Goal: Transaction & Acquisition: Purchase product/service

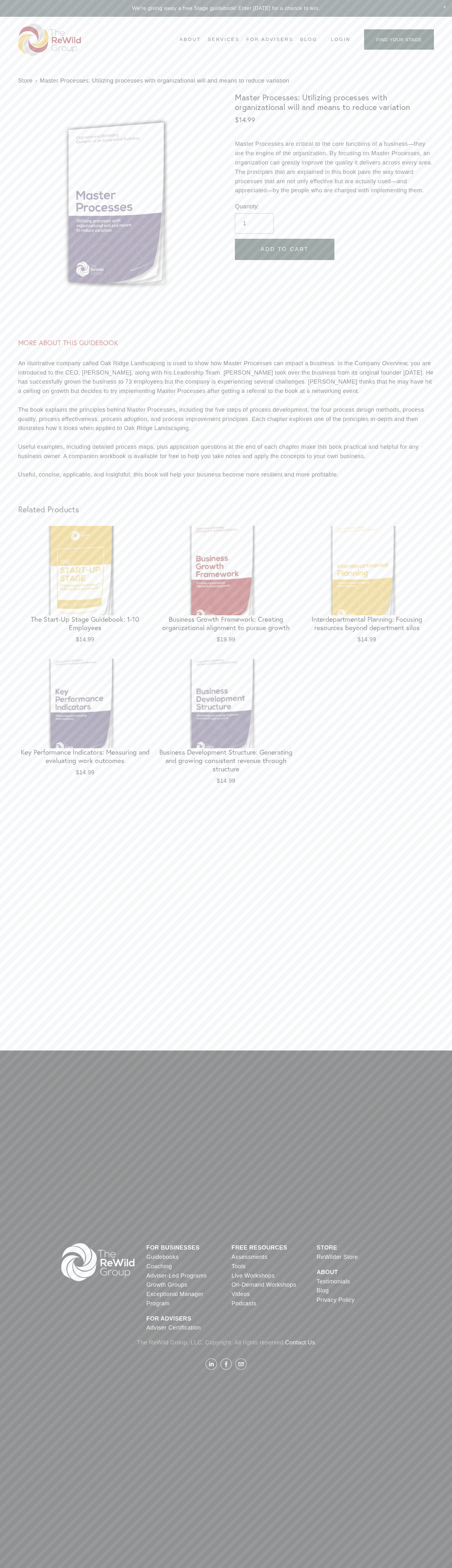
click at [301, 1343] on link "Contact Us" at bounding box center [299, 1342] width 30 height 9
click at [284, 250] on span "Add To Cart" at bounding box center [284, 249] width 48 height 7
click at [436, 1553] on icon "One item in cart" at bounding box center [437, 1553] width 6 height 3
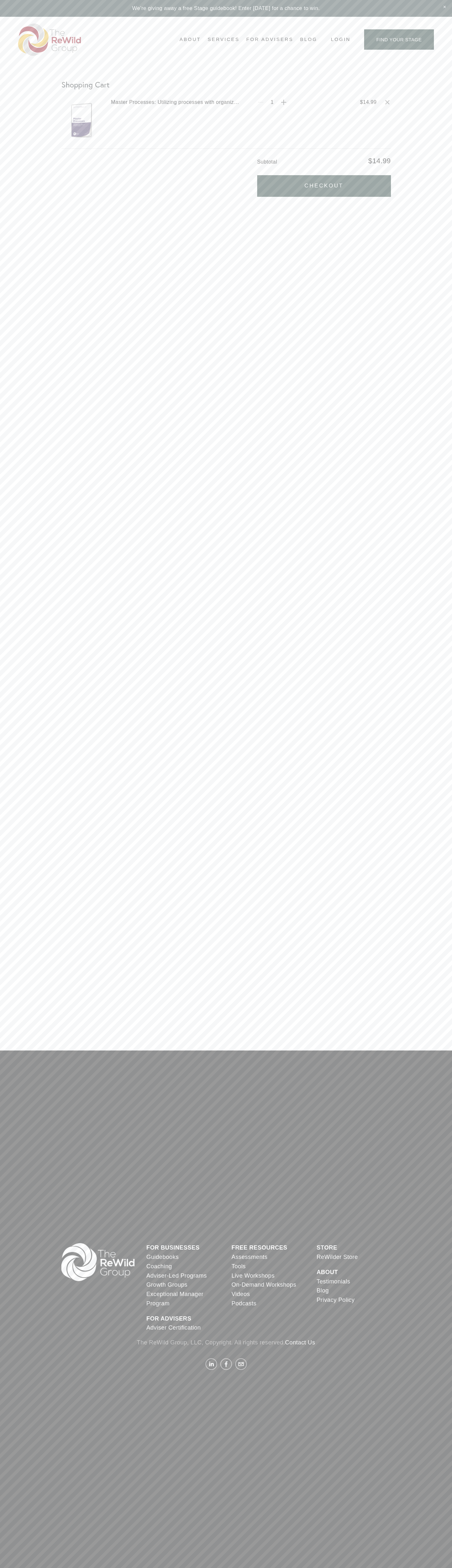
click at [324, 186] on button "Checkout" at bounding box center [323, 186] width 133 height 22
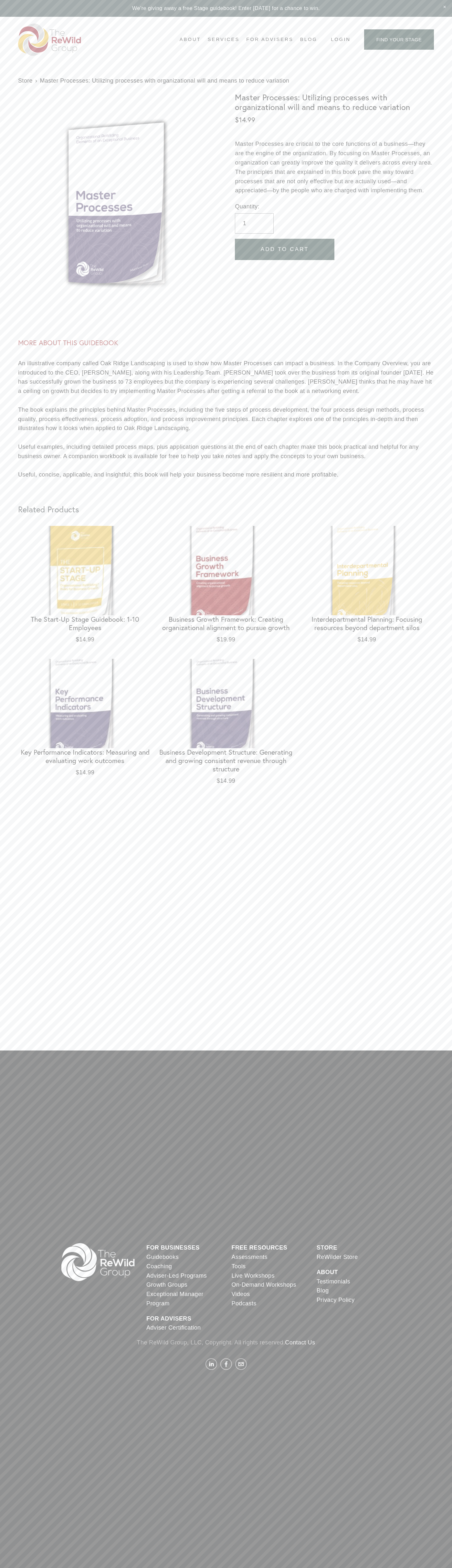
click at [226, 784] on div "$14.99" at bounding box center [226, 780] width 134 height 9
